Goal: Complete application form

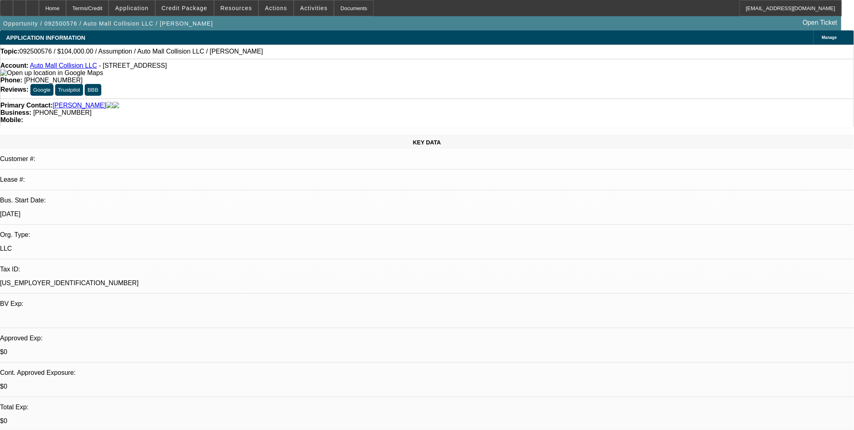
select select "0"
select select "2"
select select "0.1"
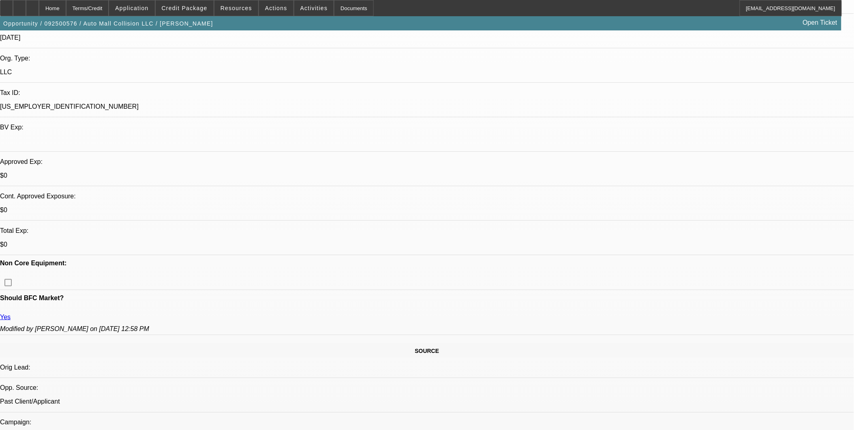
select select "1"
select select "2"
select select "4"
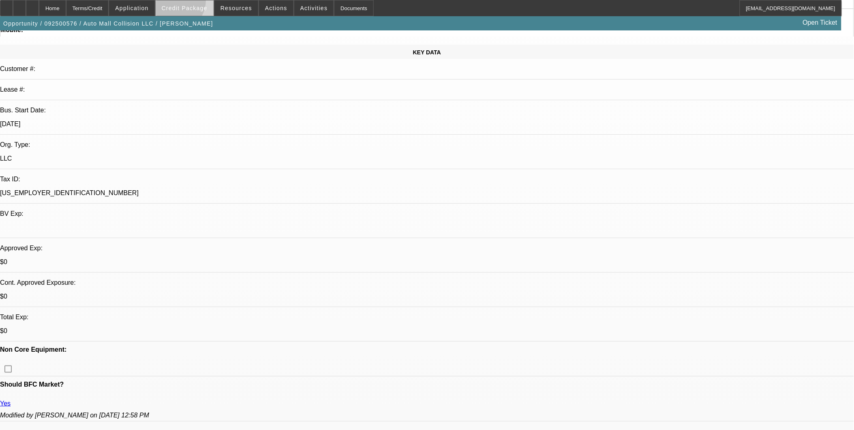
click at [187, 2] on span at bounding box center [185, 7] width 58 height 19
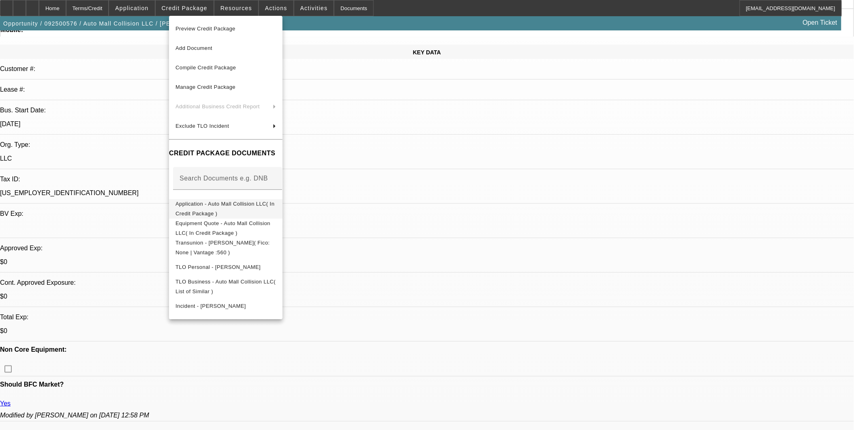
click at [205, 203] on span "Application - Auto Mall Collision LLC( In Credit Package )" at bounding box center [224, 208] width 99 height 16
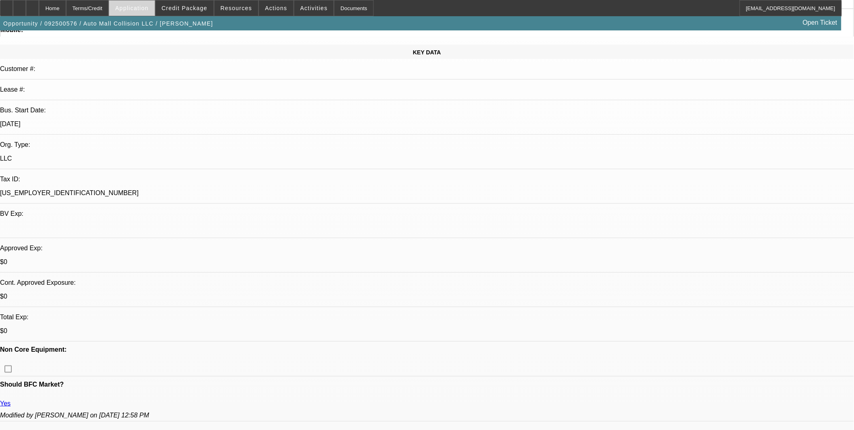
click at [148, 7] on span "Application" at bounding box center [131, 8] width 33 height 6
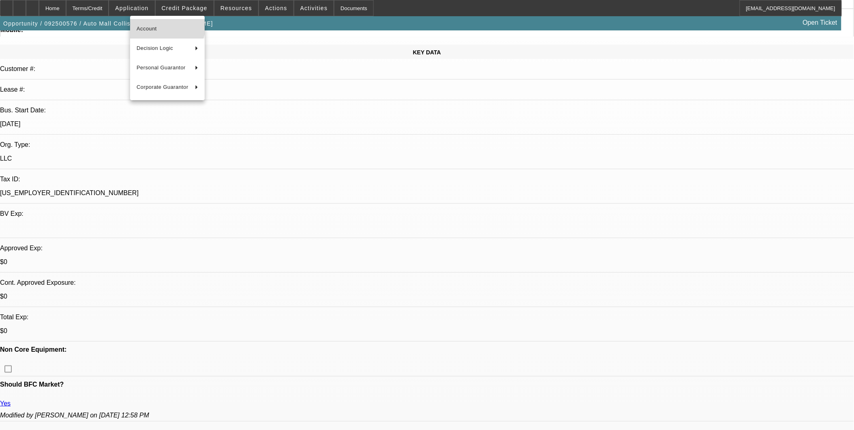
click at [149, 21] on button "Account" at bounding box center [167, 28] width 75 height 19
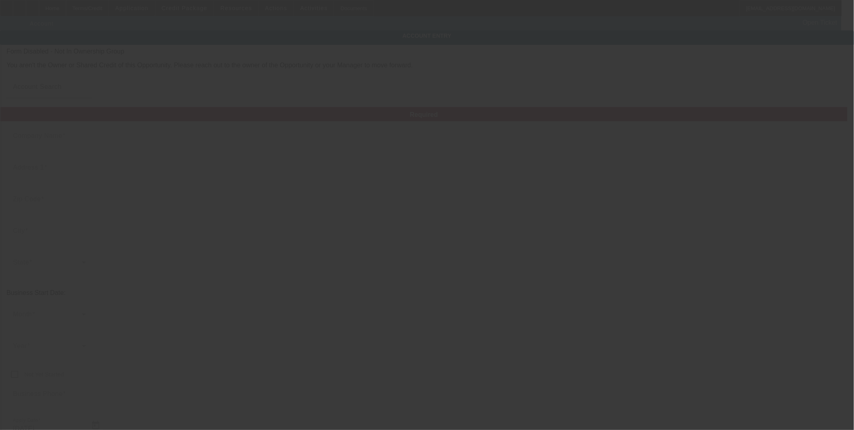
type input "Auto Mall Collision LLC"
type input "1741 2nd St"
type input "70071"
type input "Lutcher"
type input "[PHONE_NUMBER]"
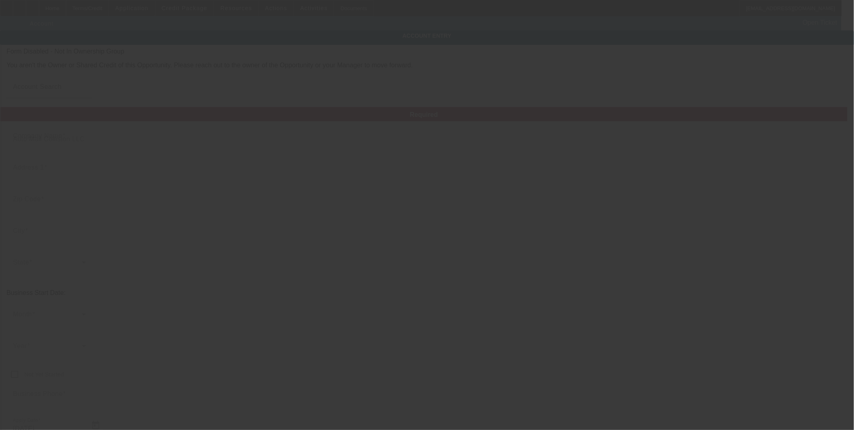
type input "[EMAIL_ADDRESS][DOMAIN_NAME]"
type input "[US_EMPLOYER_IDENTIFICATION_NUMBER]"
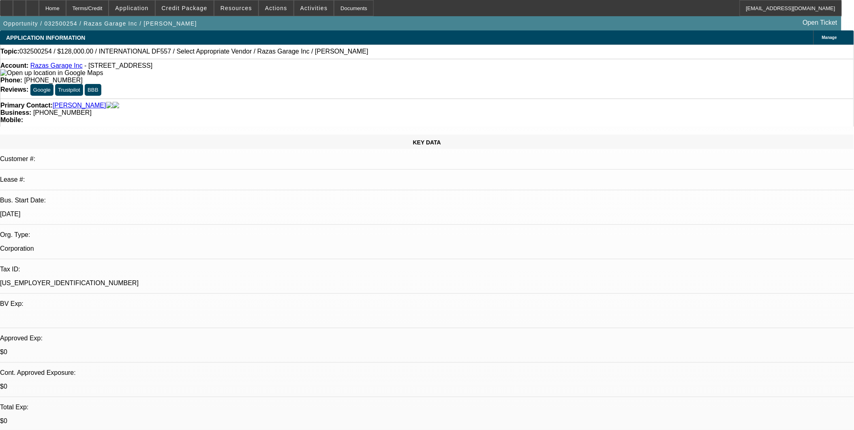
select select "0"
select select "2"
select select "0.1"
select select "1"
select select "2"
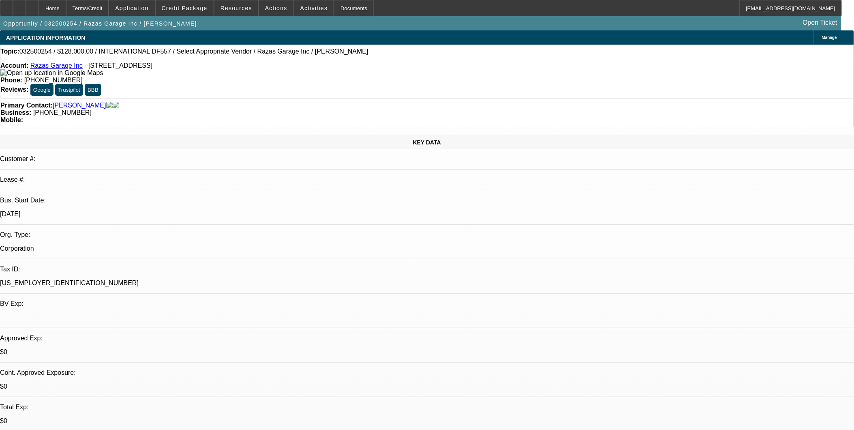
select select "4"
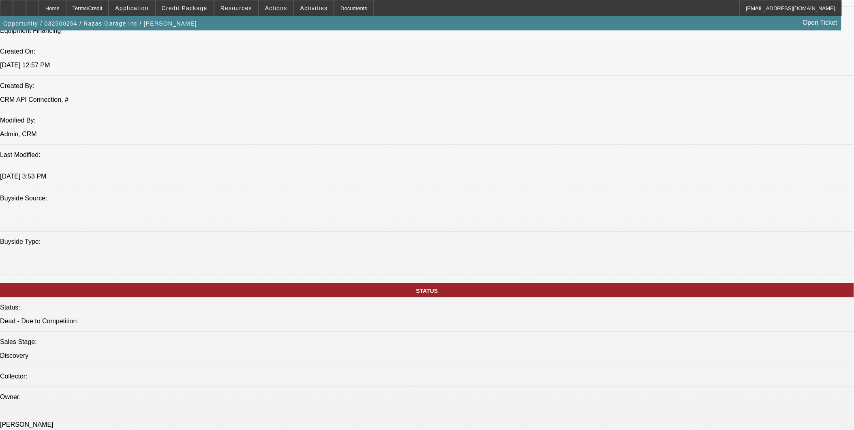
scroll to position [765, 0]
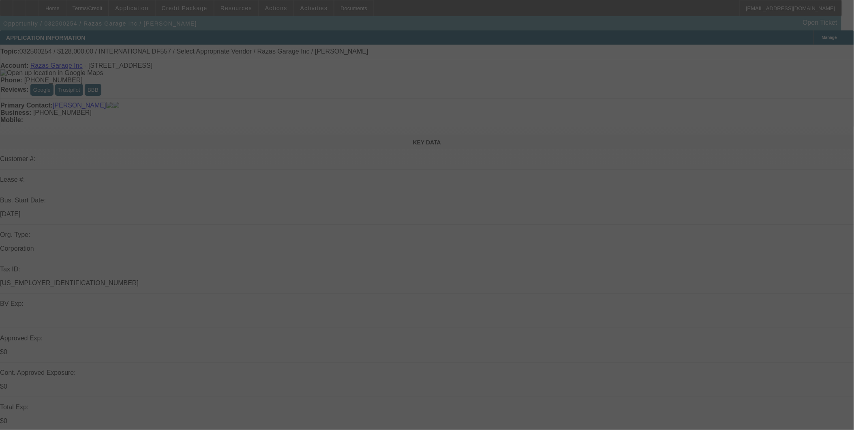
select select "0"
select select "2"
select select "0.1"
select select "4"
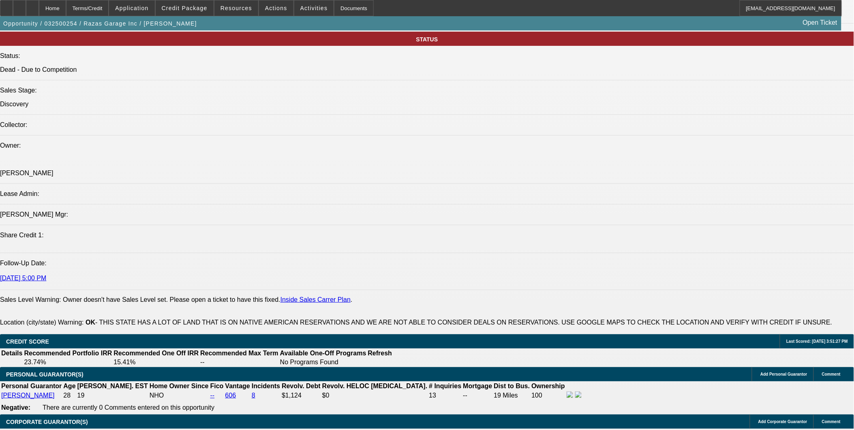
scroll to position [765, 0]
